Goal: Transaction & Acquisition: Purchase product/service

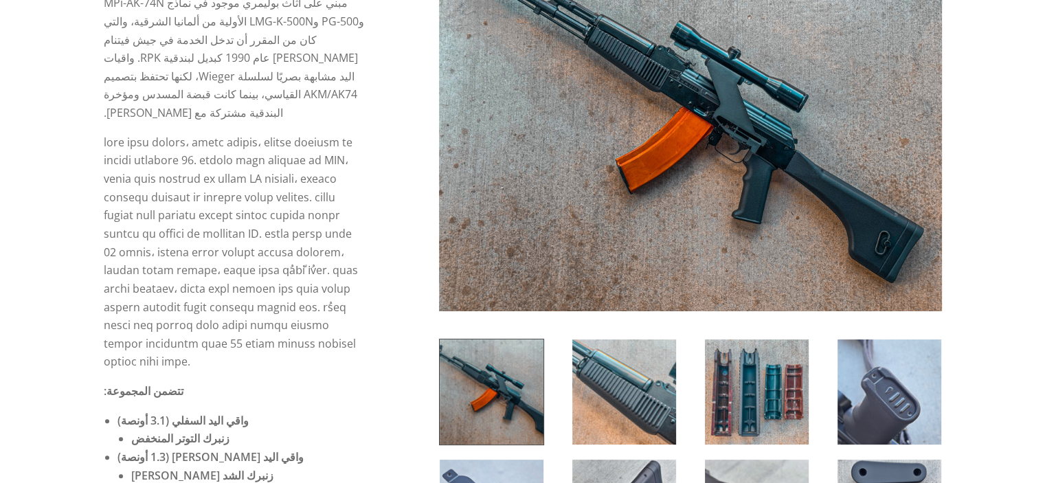
scroll to position [550, 0]
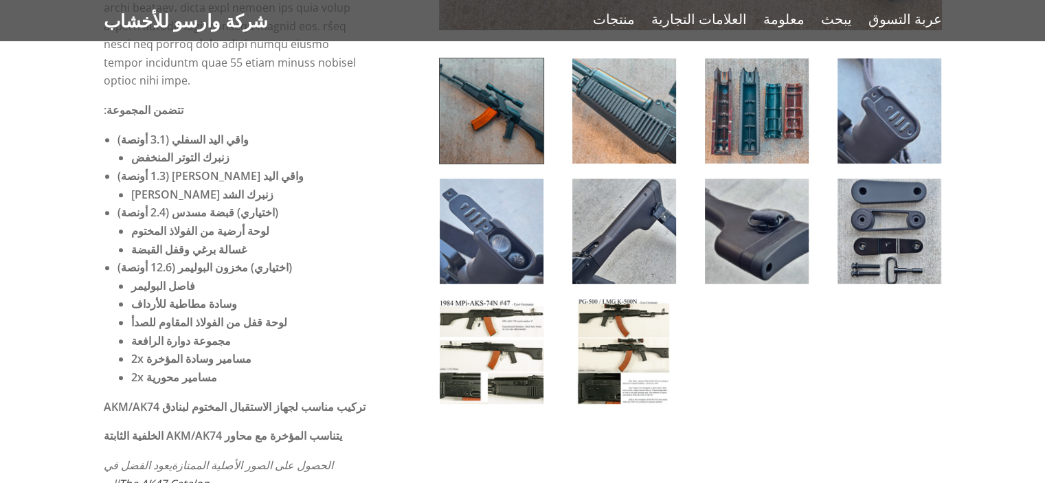
click at [640, 351] on img at bounding box center [624, 351] width 104 height 105
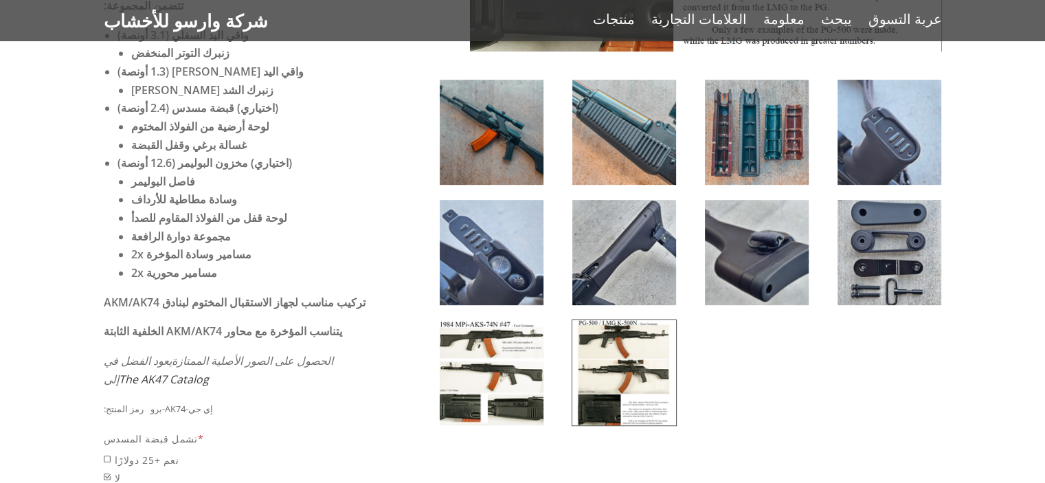
scroll to position [824, 0]
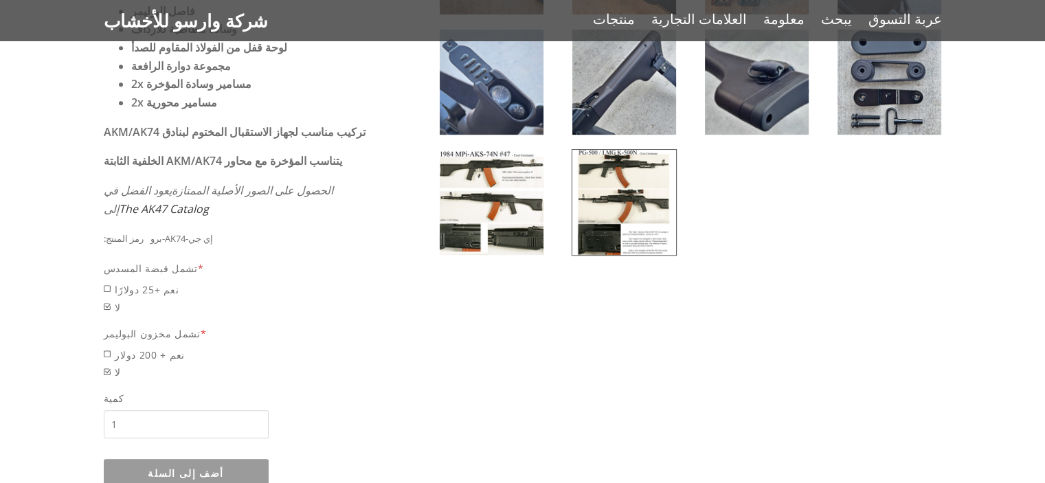
click at [534, 218] on img at bounding box center [492, 202] width 104 height 105
click at [624, 225] on img at bounding box center [624, 202] width 104 height 105
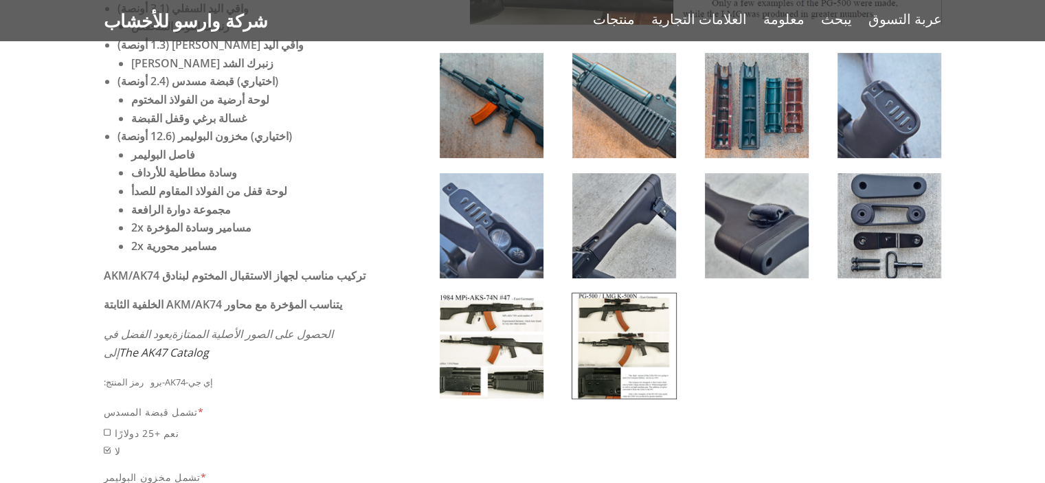
scroll to position [687, 0]
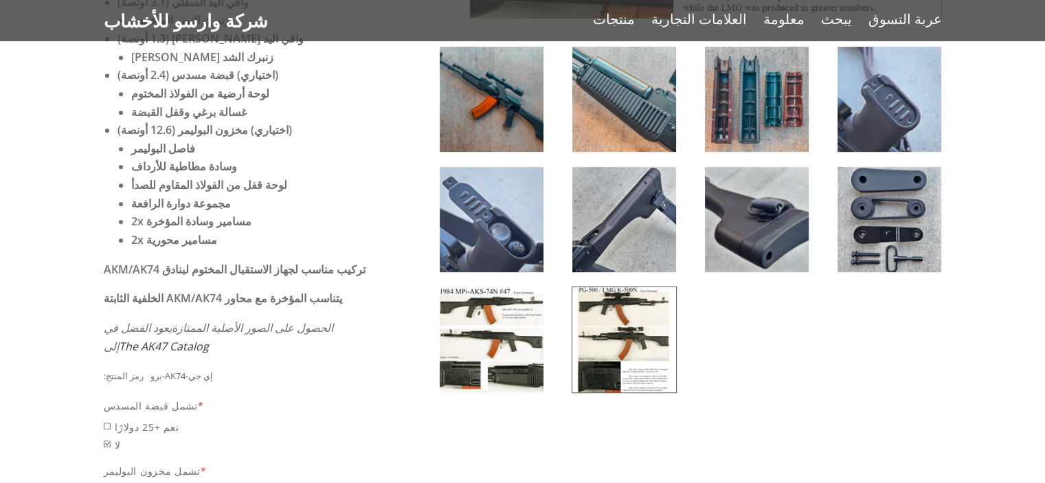
click at [506, 243] on img at bounding box center [492, 219] width 104 height 105
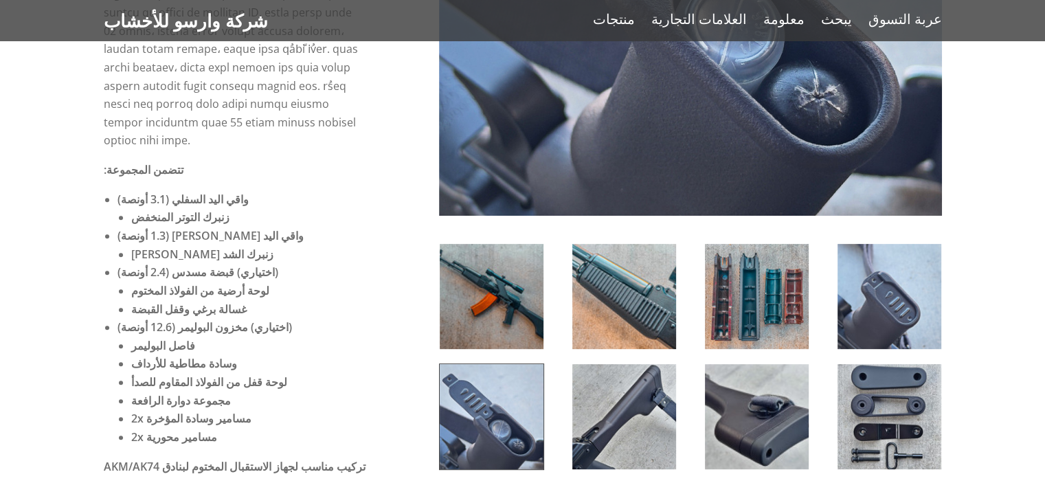
scroll to position [481, 0]
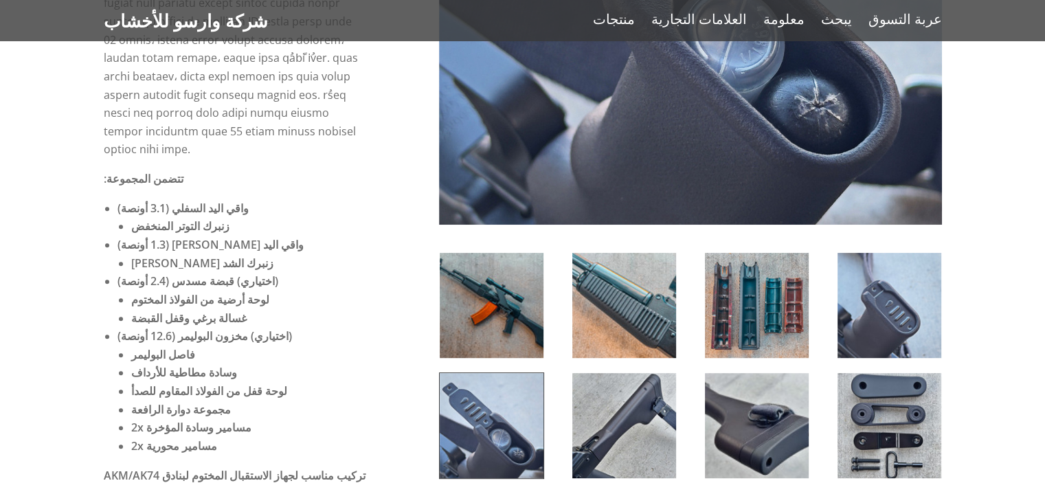
click at [528, 306] on img at bounding box center [492, 305] width 104 height 105
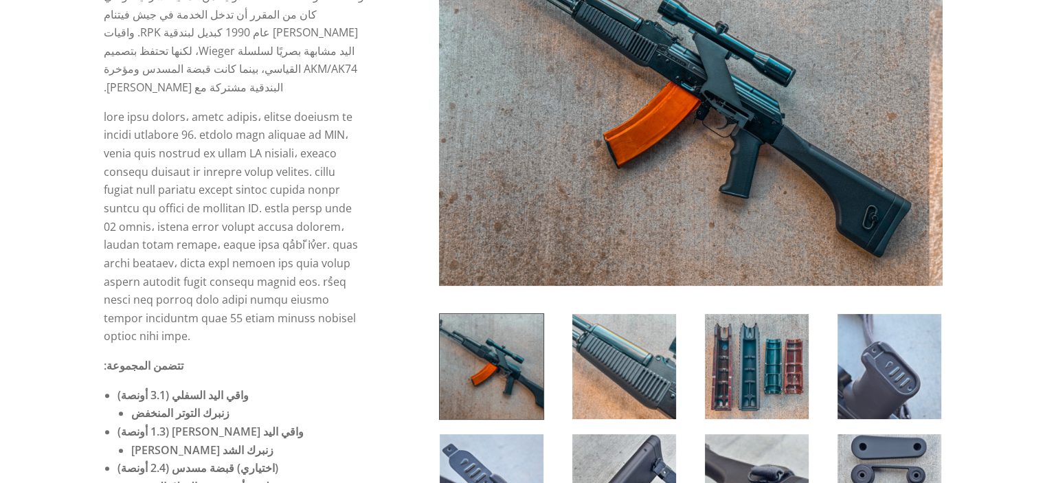
scroll to position [206, 0]
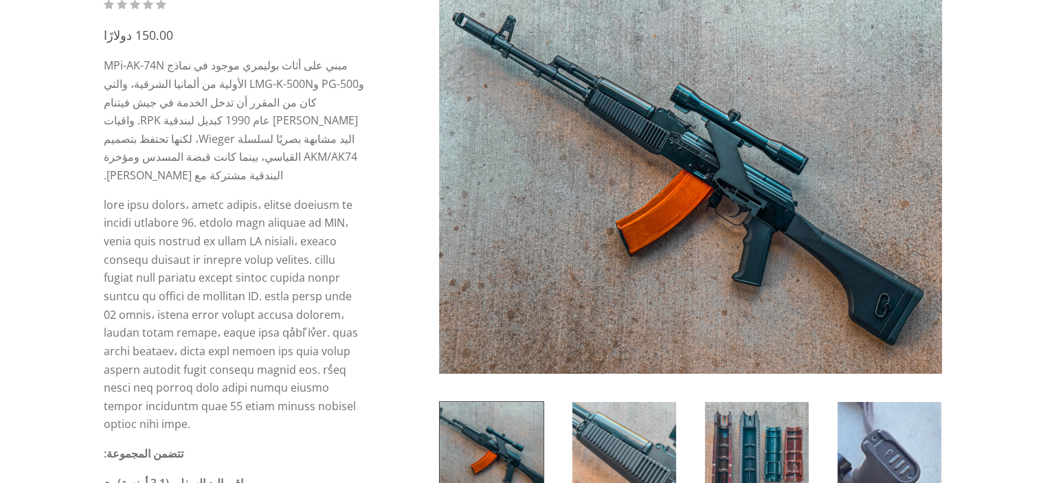
click at [622, 432] on img at bounding box center [624, 454] width 104 height 105
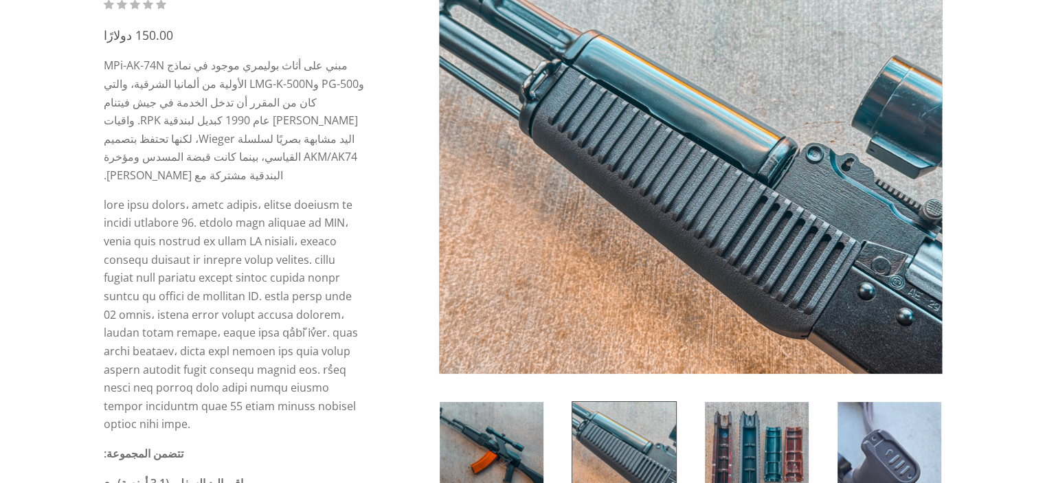
click at [746, 422] on img at bounding box center [757, 454] width 104 height 105
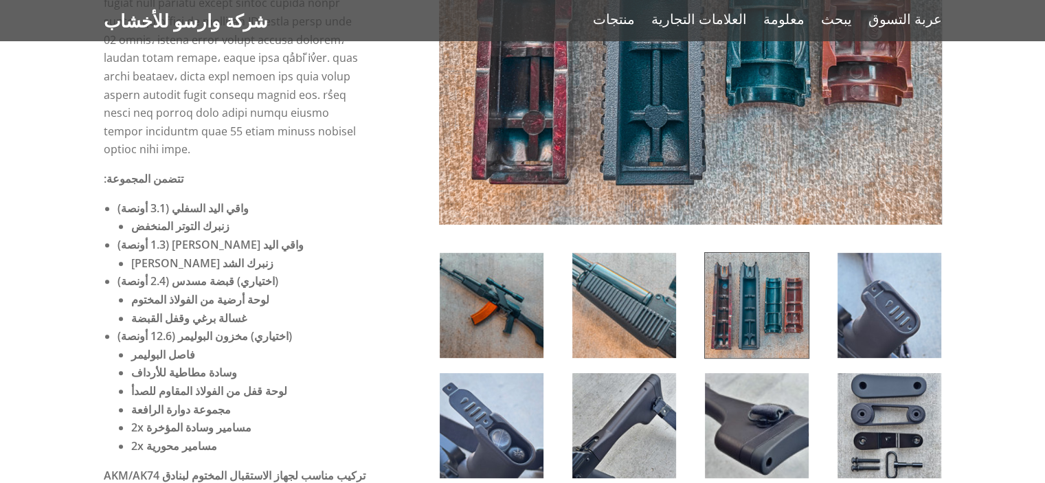
click at [896, 290] on img at bounding box center [889, 305] width 104 height 105
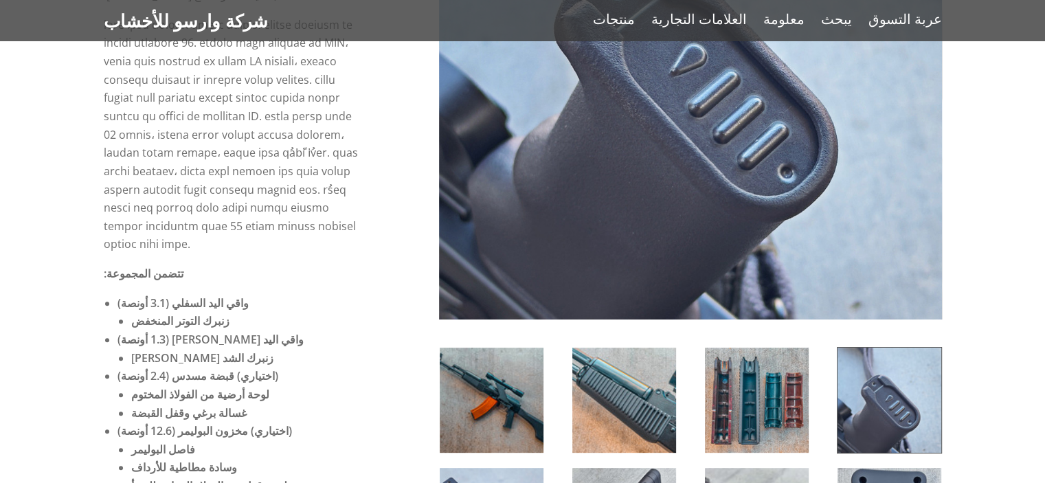
scroll to position [550, 0]
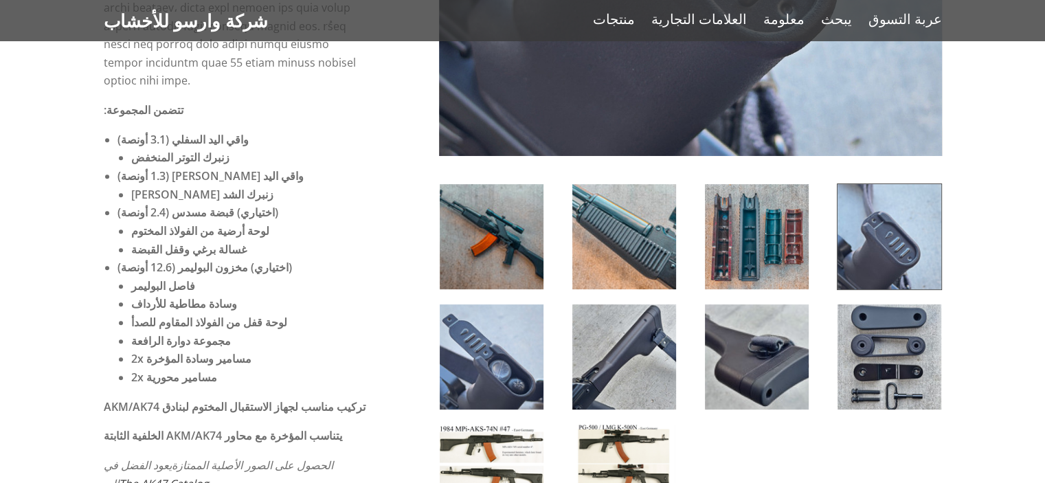
click at [512, 352] on img at bounding box center [492, 356] width 104 height 105
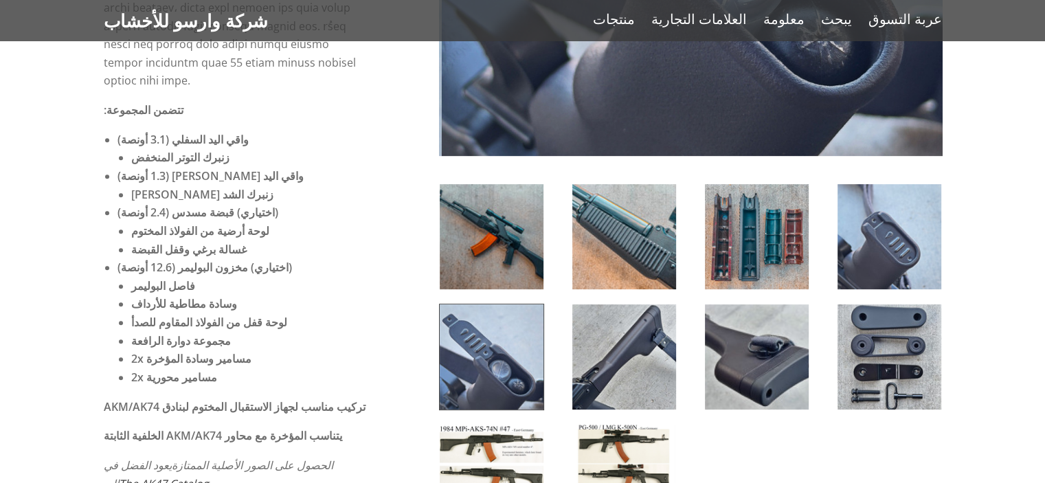
click at [659, 347] on img at bounding box center [624, 356] width 104 height 105
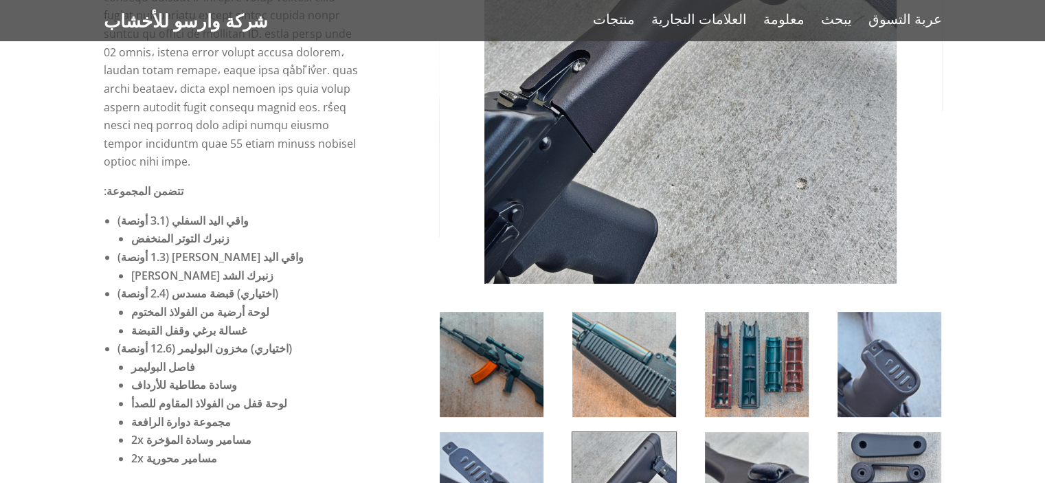
scroll to position [618, 0]
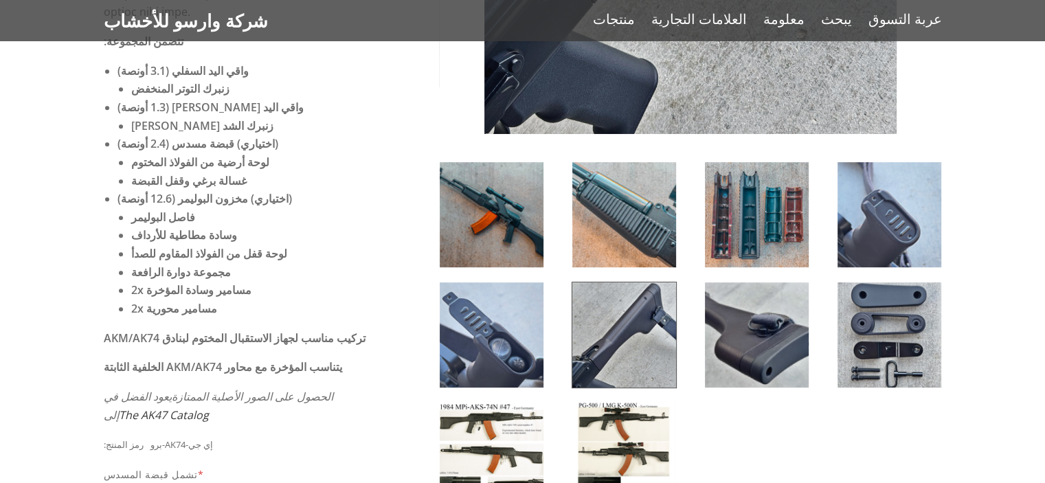
click at [745, 317] on img at bounding box center [757, 334] width 104 height 105
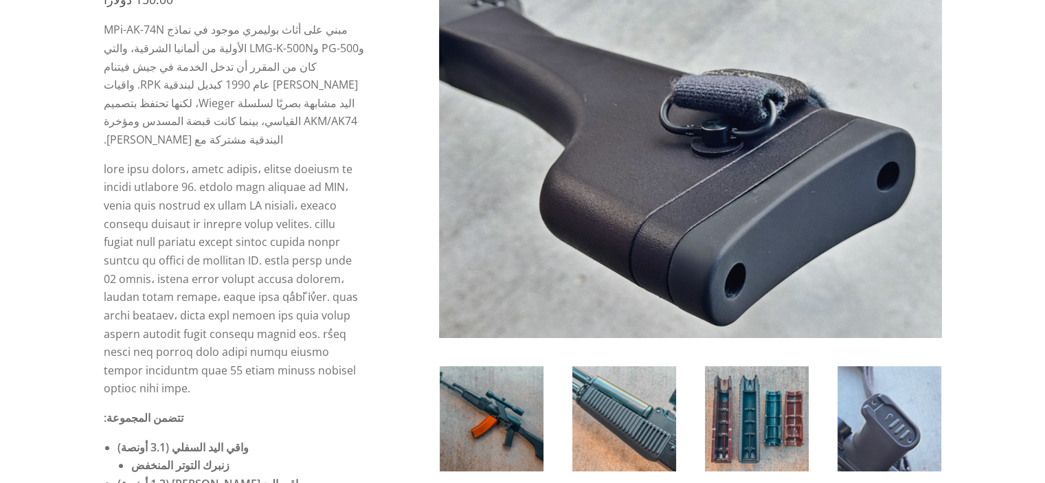
scroll to position [481, 0]
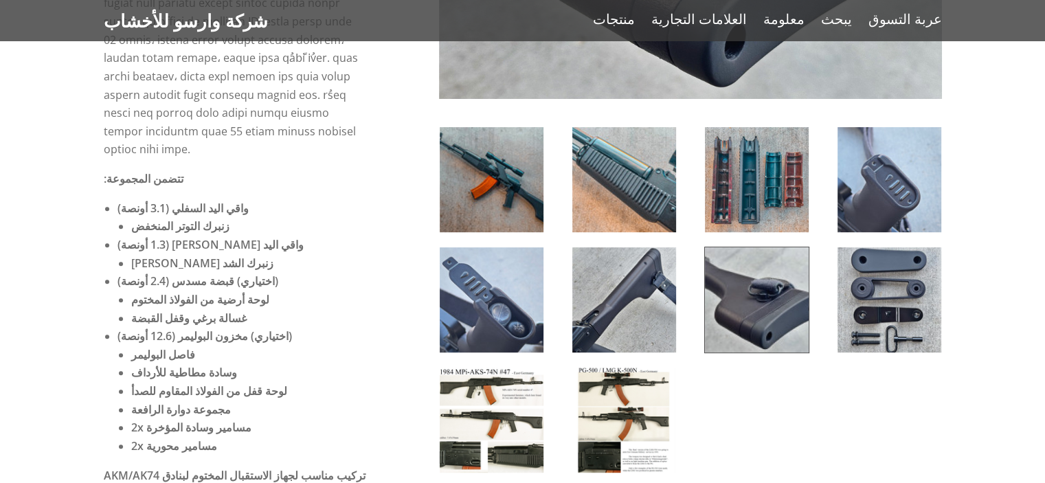
click at [878, 304] on img at bounding box center [889, 299] width 104 height 105
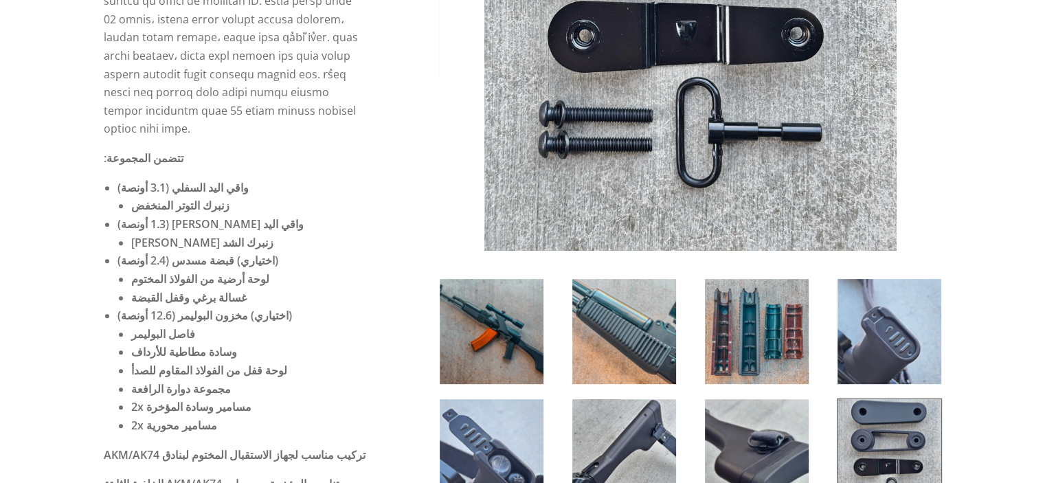
scroll to position [687, 0]
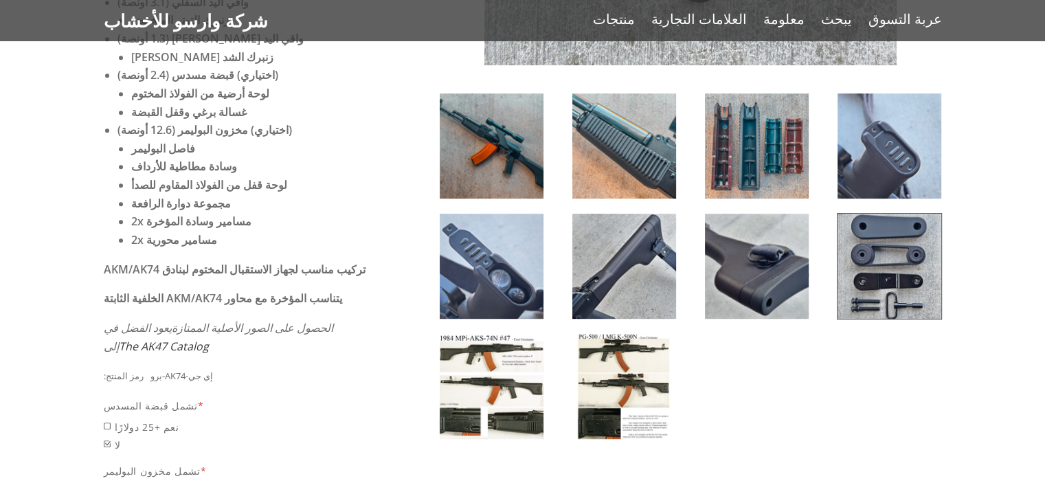
click at [488, 365] on img at bounding box center [492, 386] width 104 height 105
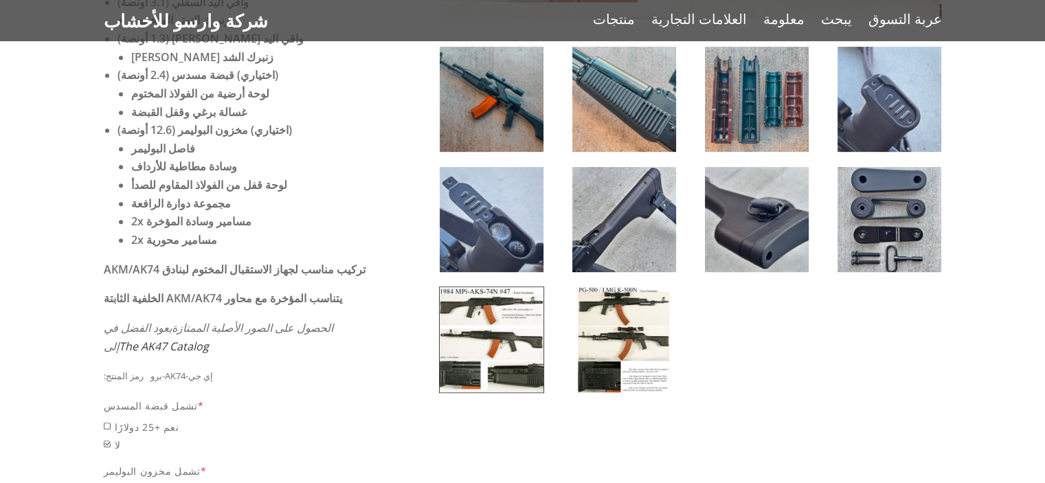
click at [661, 324] on img at bounding box center [624, 339] width 104 height 105
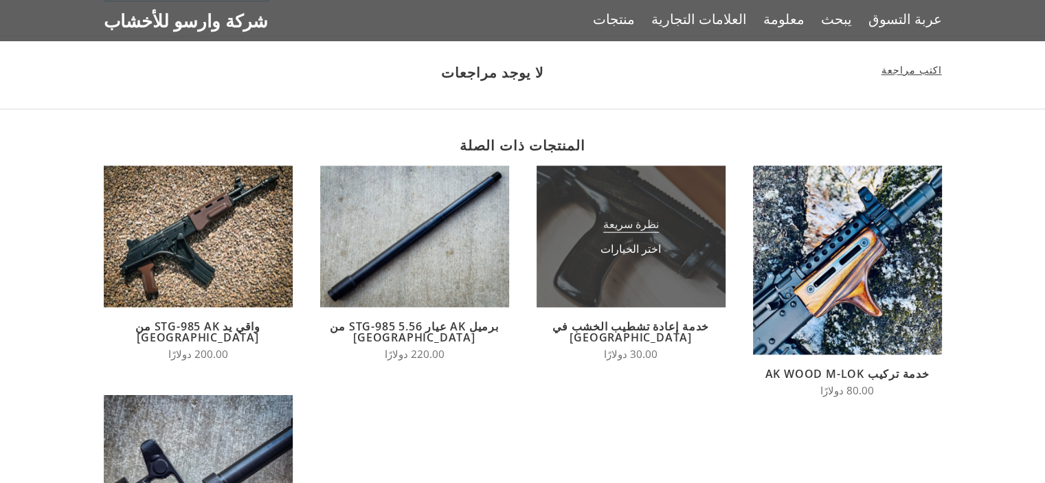
scroll to position [1305, 0]
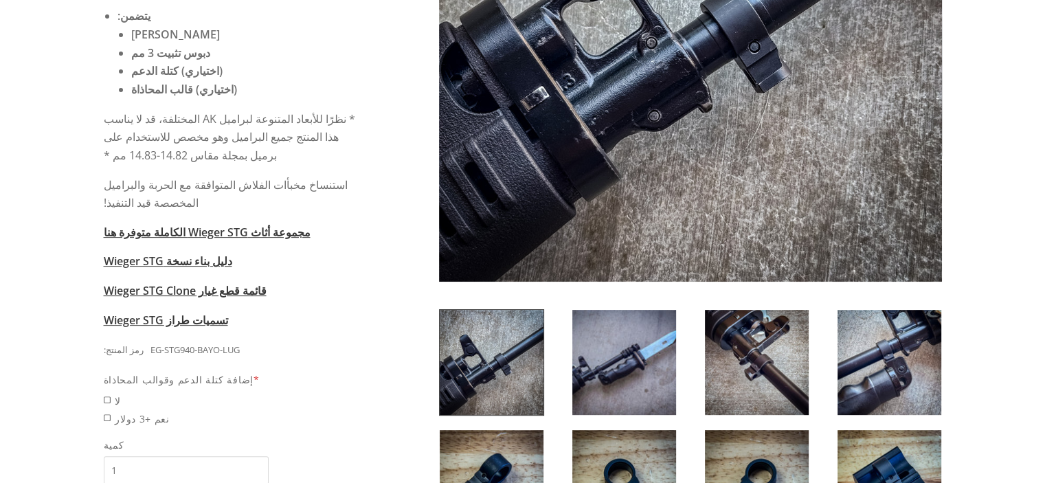
scroll to position [550, 0]
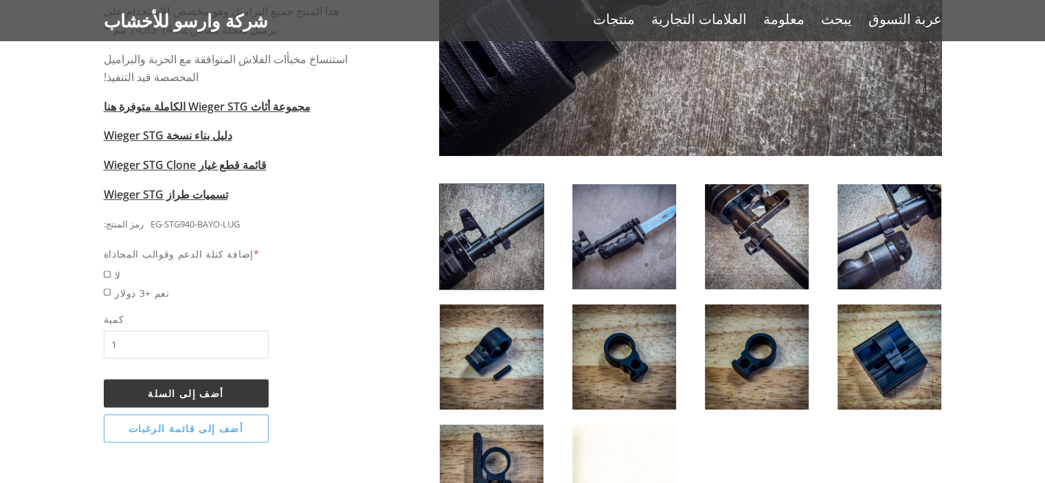
click at [657, 231] on img at bounding box center [624, 236] width 104 height 105
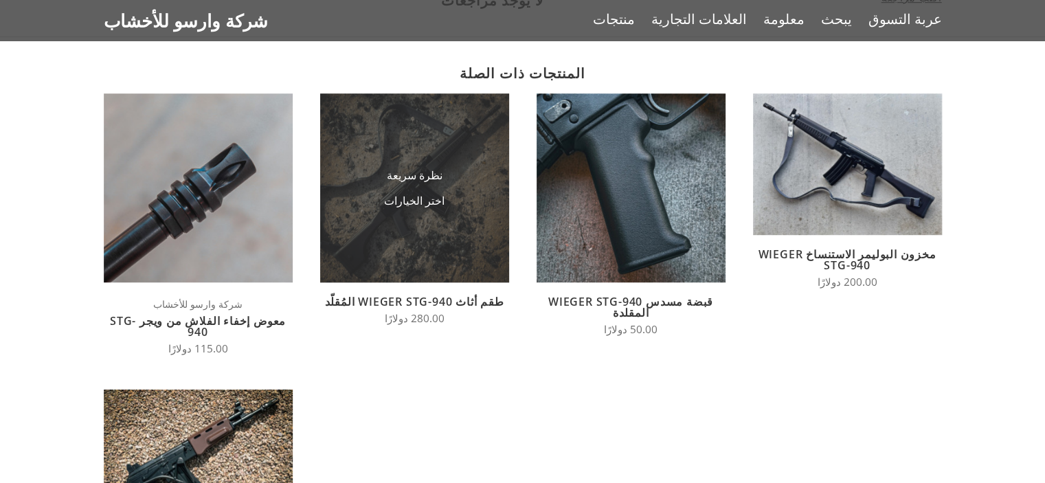
scroll to position [962, 0]
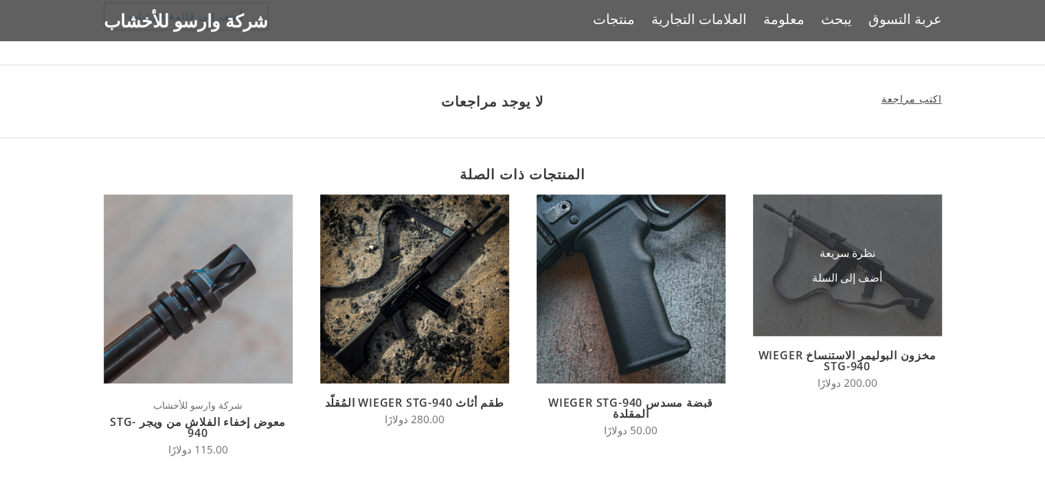
click at [805, 274] on li "أضف إلى السلة" at bounding box center [846, 277] width 137 height 25
click at [824, 236] on img at bounding box center [847, 265] width 189 height 142
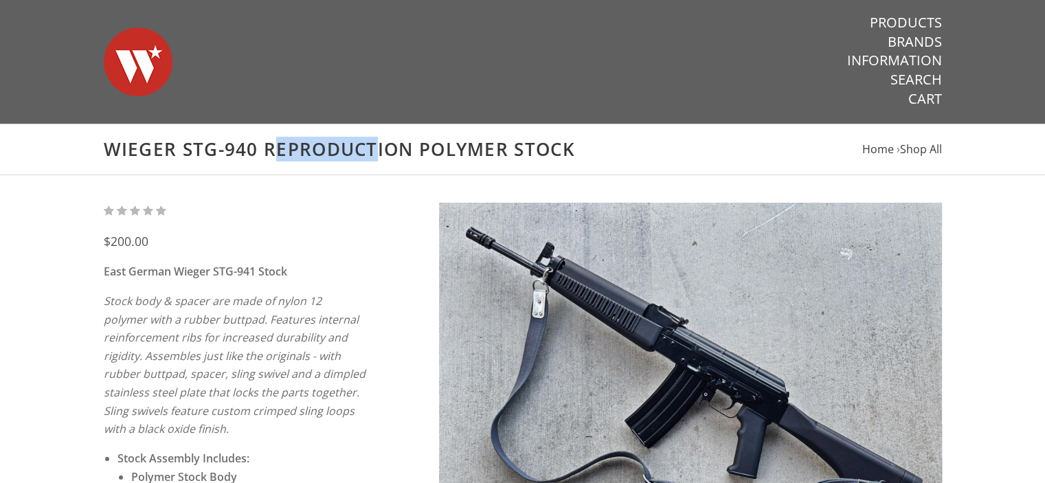
drag, startPoint x: 181, startPoint y: 150, endPoint x: 261, endPoint y: 150, distance: 79.7
click at [261, 150] on h1 "Wieger STG-940 Reproduction Polymer Stock" at bounding box center [523, 149] width 838 height 23
copy h1 "STG-940"
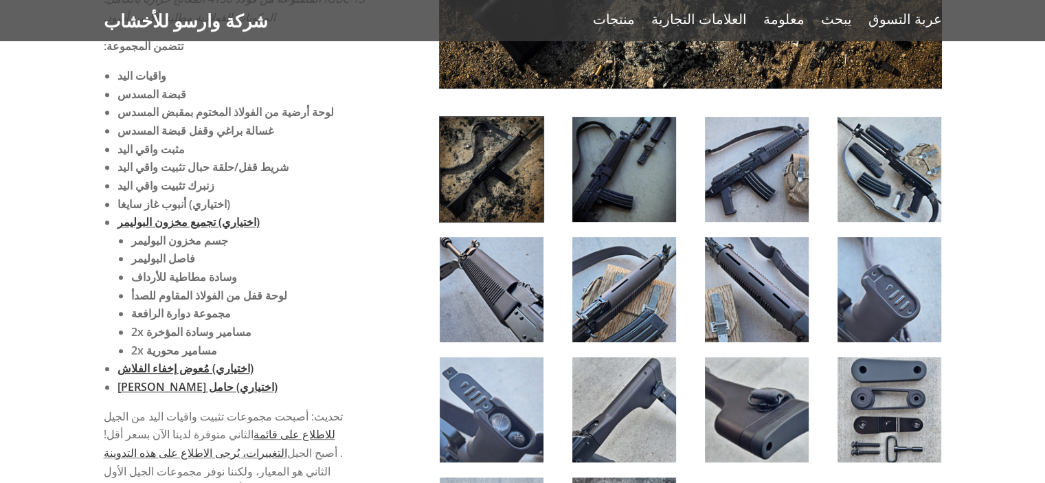
scroll to position [618, 0]
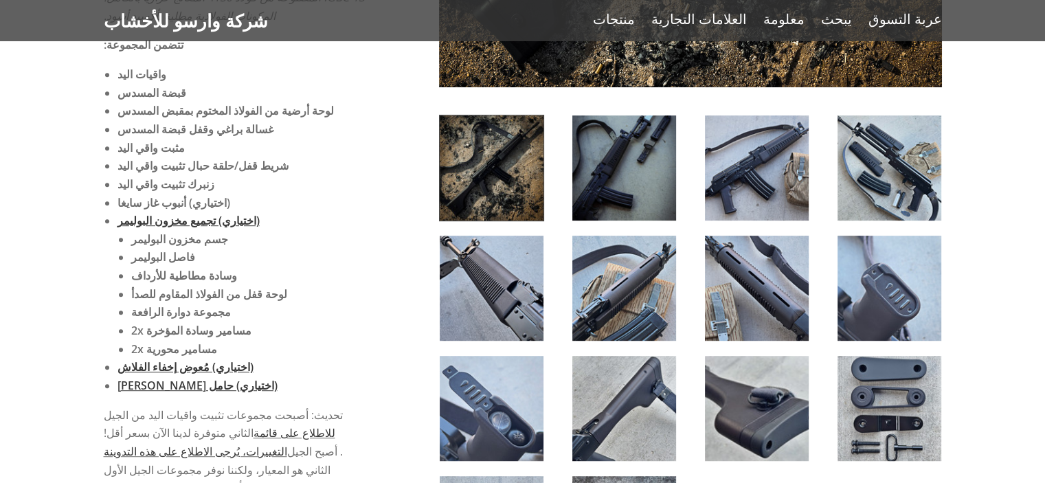
click at [890, 159] on img at bounding box center [889, 167] width 104 height 105
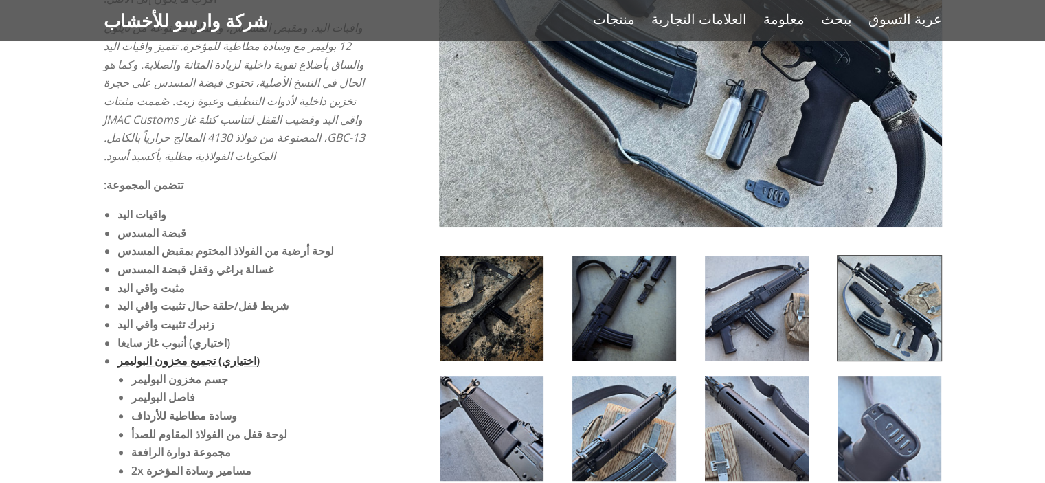
scroll to position [481, 0]
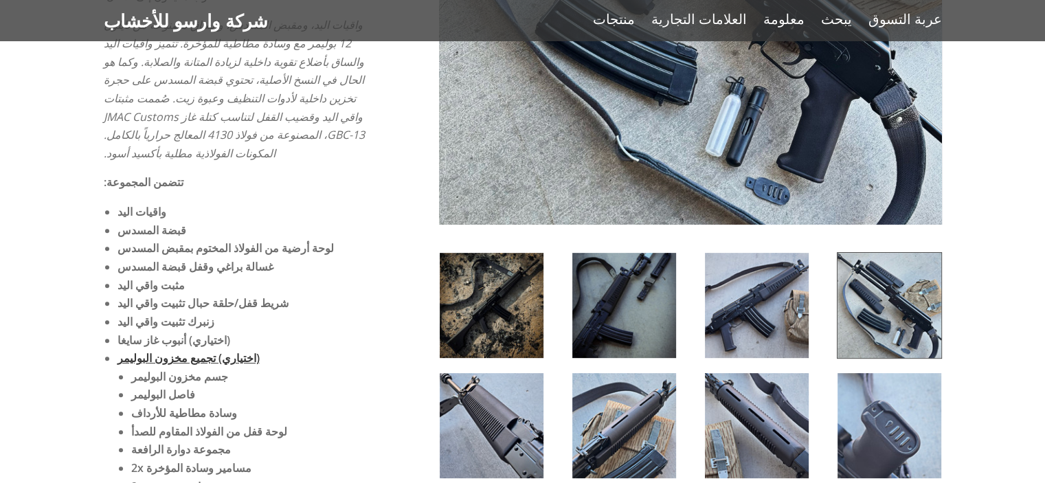
click at [501, 281] on img at bounding box center [492, 305] width 104 height 105
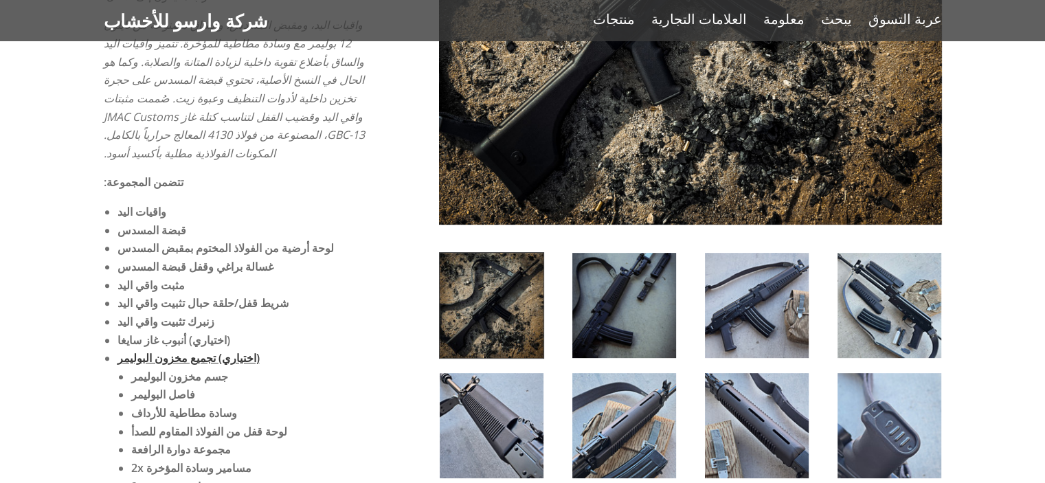
click at [595, 295] on img at bounding box center [624, 305] width 104 height 105
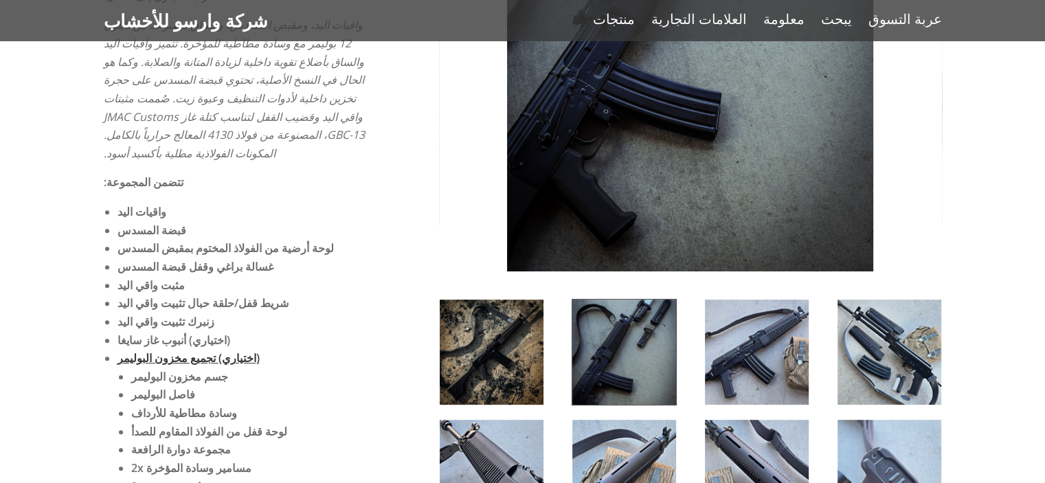
click at [736, 383] on img at bounding box center [757, 351] width 104 height 105
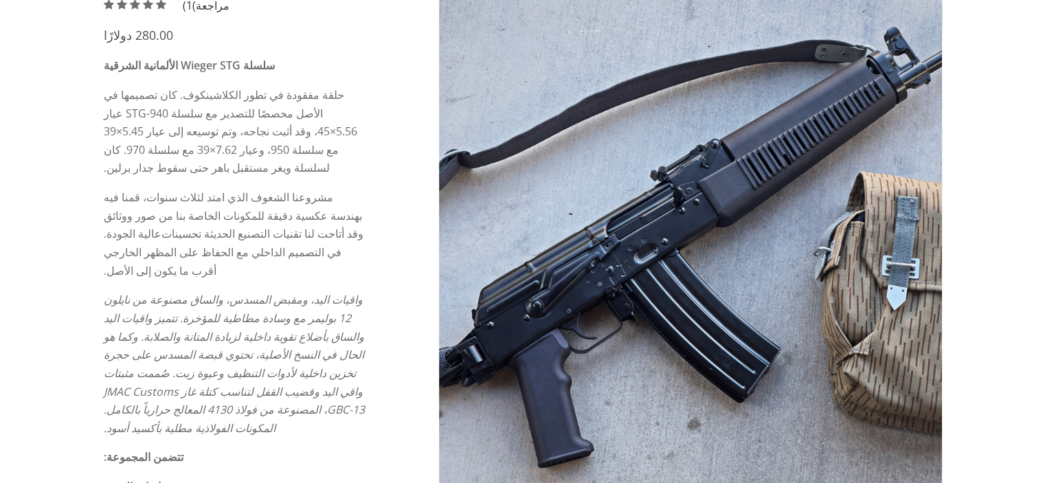
scroll to position [550, 0]
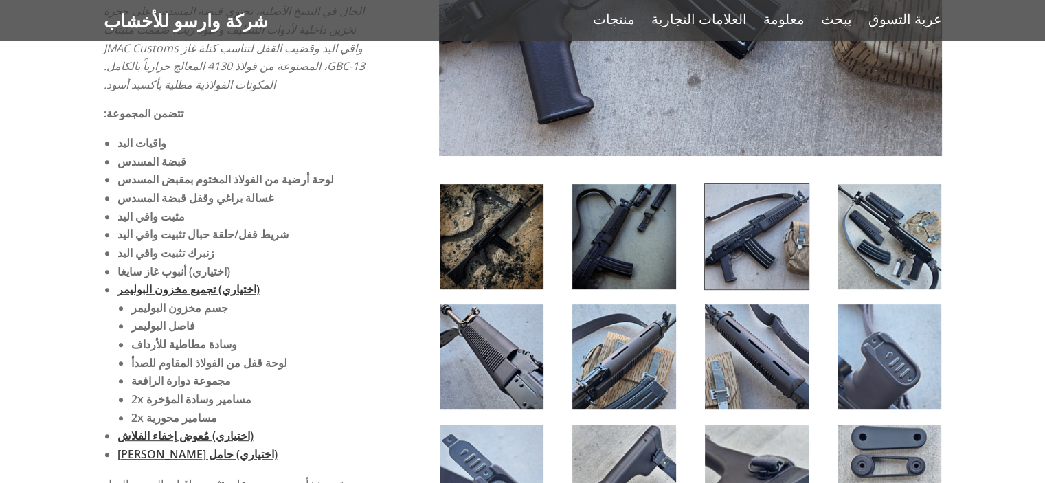
click at [517, 327] on img at bounding box center [492, 356] width 104 height 105
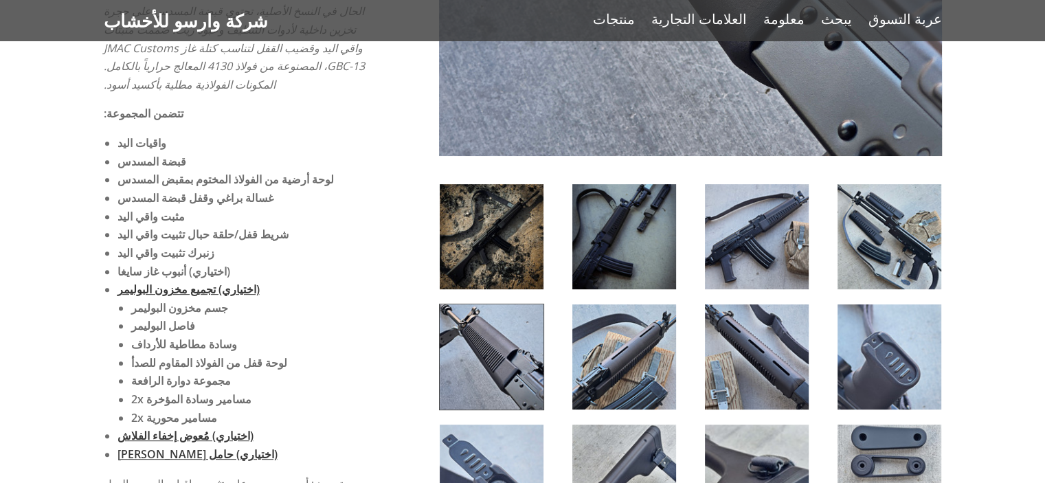
scroll to position [824, 0]
